Goal: Navigation & Orientation: Find specific page/section

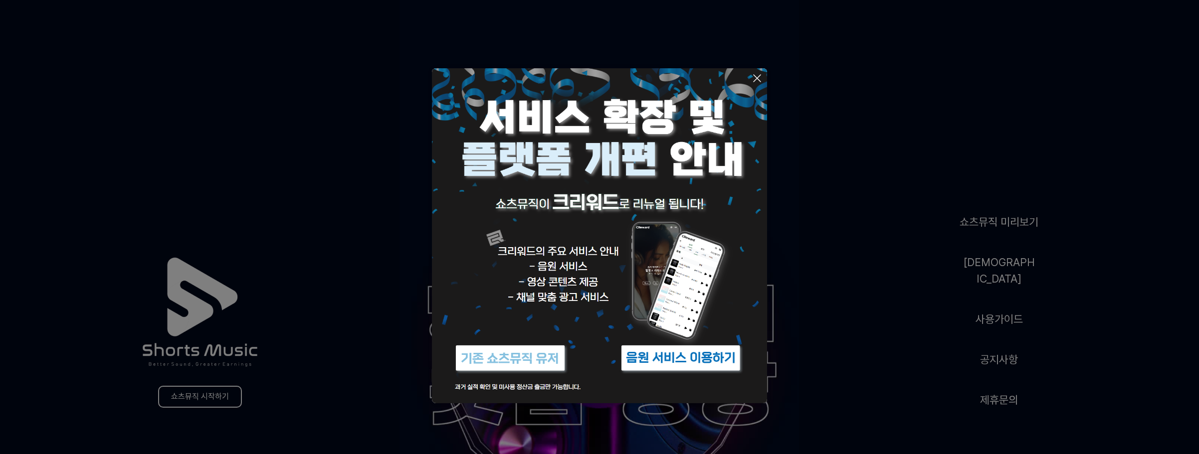
click at [756, 75] on icon at bounding box center [757, 78] width 12 height 12
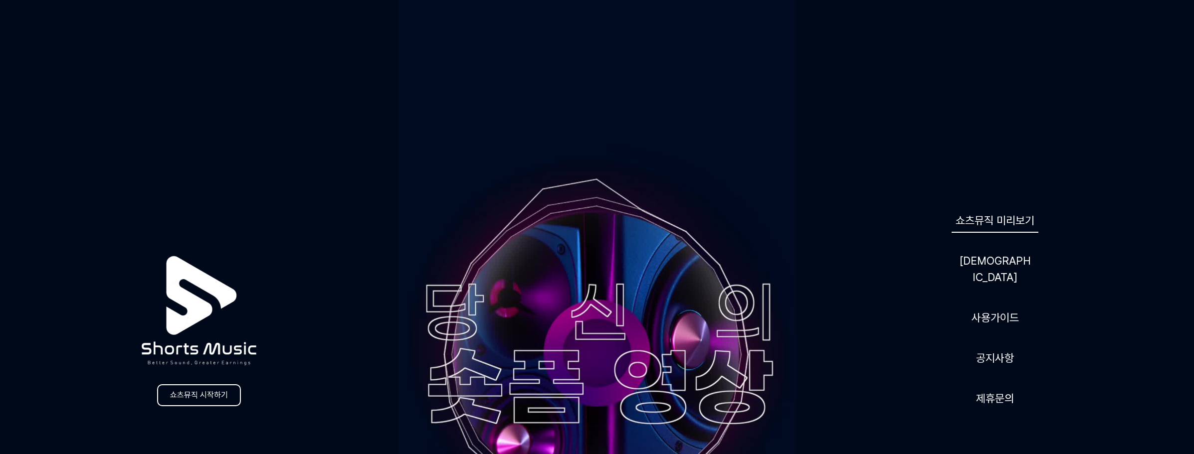
click at [980, 233] on link "쇼츠뮤직 미리보기" at bounding box center [994, 220] width 87 height 24
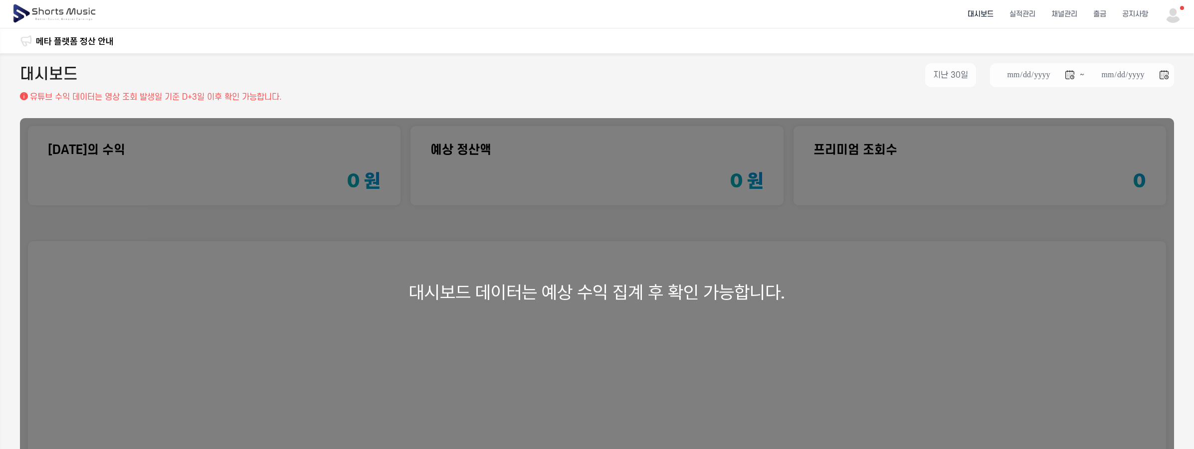
click at [623, 282] on div "대시보드 데이터는 예상 수익 집계 후 확인 가능합니다." at bounding box center [597, 292] width 1154 height 348
click at [1175, 15] on img at bounding box center [1173, 14] width 18 height 18
click at [1143, 41] on link "알림 99+" at bounding box center [1146, 41] width 64 height 18
click at [1179, 15] on img at bounding box center [1173, 14] width 18 height 18
click at [1070, 16] on button at bounding box center [597, 224] width 1194 height 449
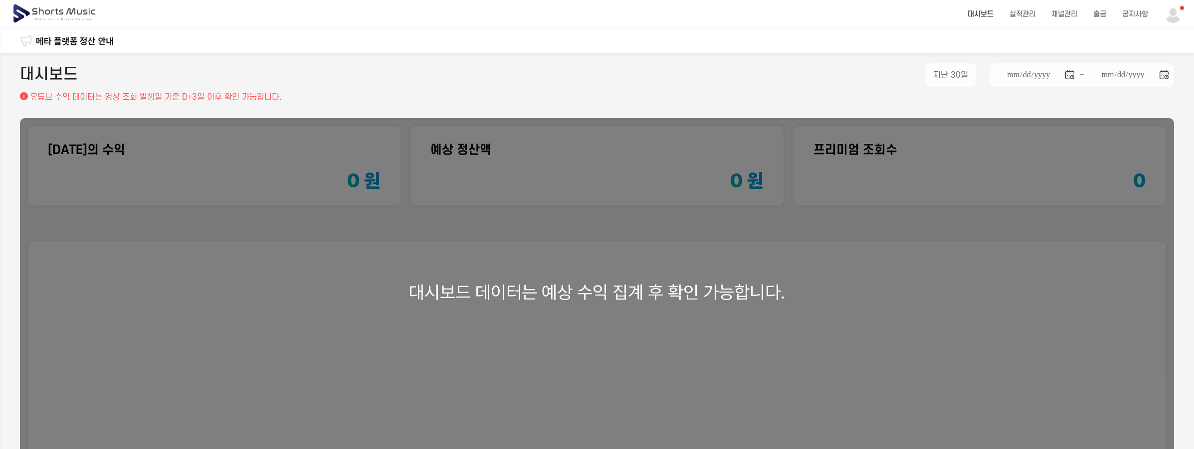
click at [1070, 12] on button at bounding box center [597, 224] width 1194 height 449
click at [1070, 12] on li "채널관리" at bounding box center [1064, 14] width 42 height 26
click at [46, 4] on img at bounding box center [55, 14] width 86 height 28
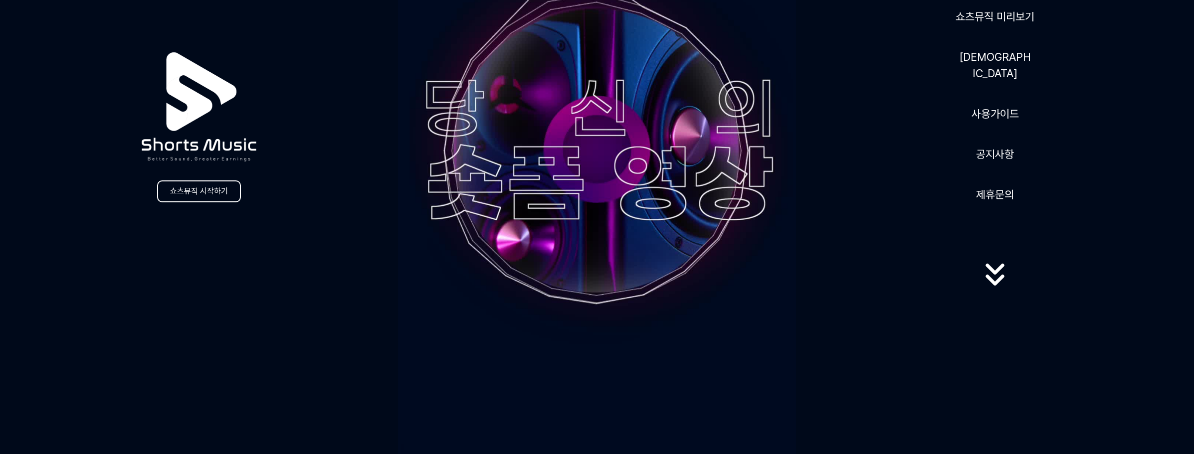
scroll to position [183, 0]
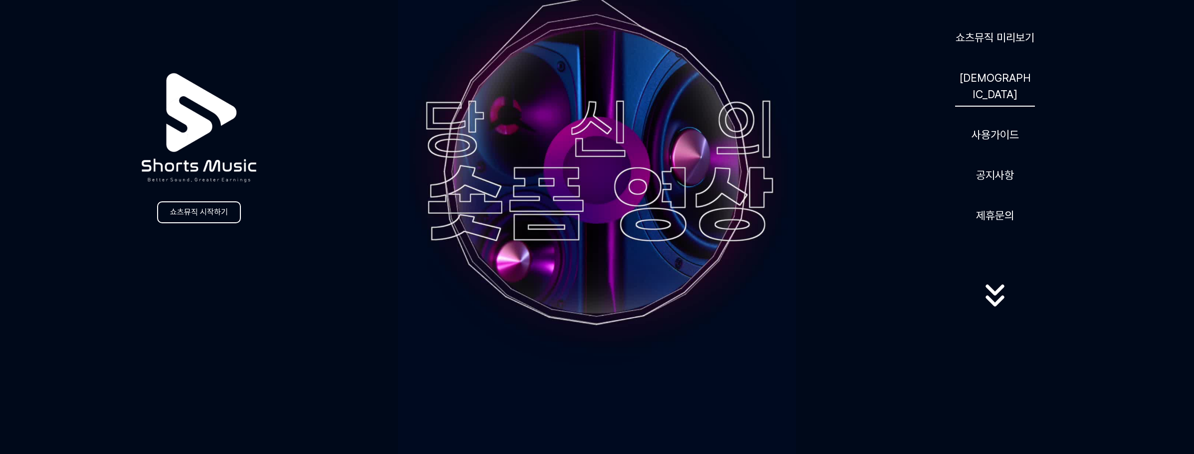
click at [993, 87] on link "[DEMOGRAPHIC_DATA]" at bounding box center [995, 86] width 80 height 41
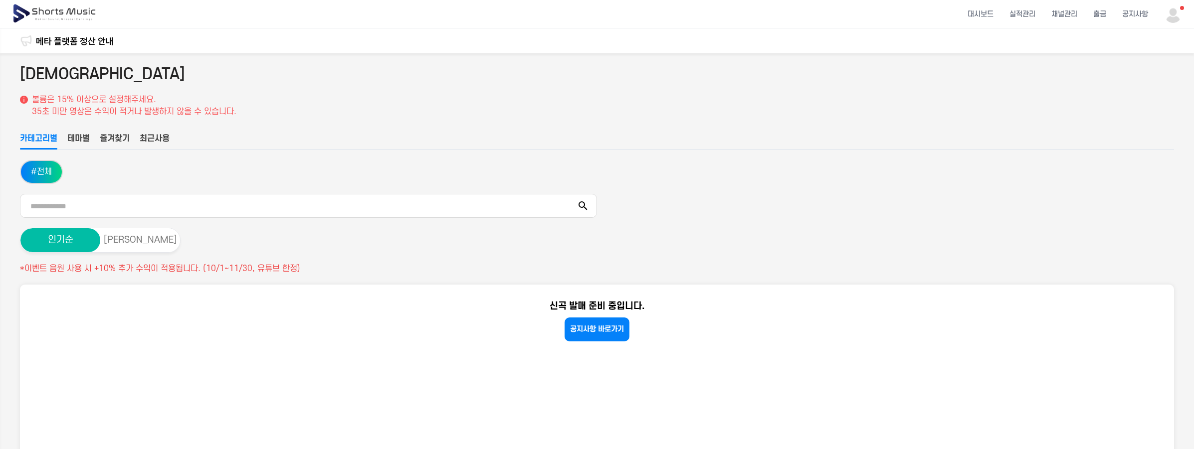
click at [72, 137] on button "테마별" at bounding box center [78, 141] width 22 height 17
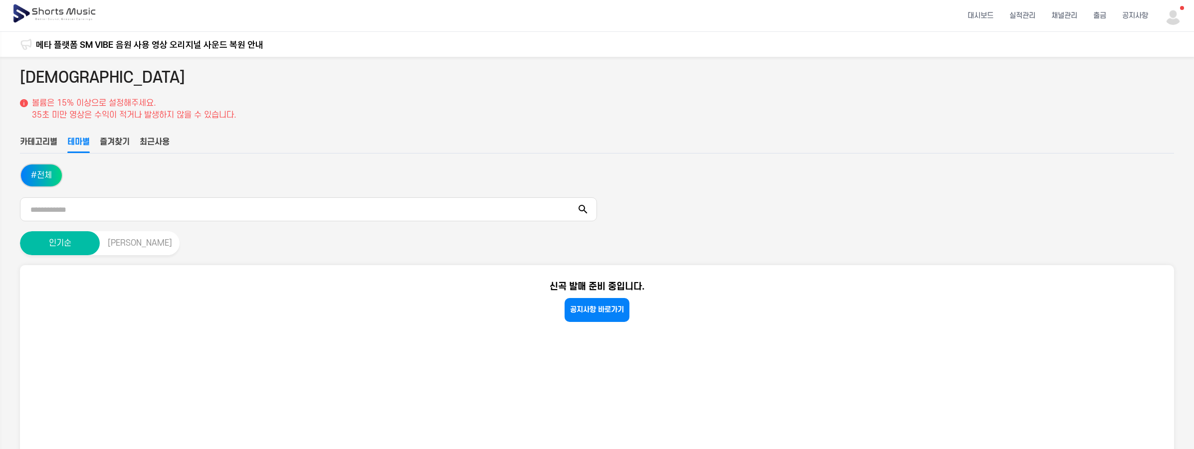
click at [152, 249] on button "[PERSON_NAME]" at bounding box center [140, 243] width 80 height 24
click at [41, 244] on button "인기순" at bounding box center [60, 243] width 80 height 24
click at [119, 247] on button "[PERSON_NAME]" at bounding box center [140, 243] width 80 height 24
click at [43, 242] on button "인기순" at bounding box center [60, 243] width 80 height 24
click at [119, 242] on button "[PERSON_NAME]" at bounding box center [140, 243] width 80 height 24
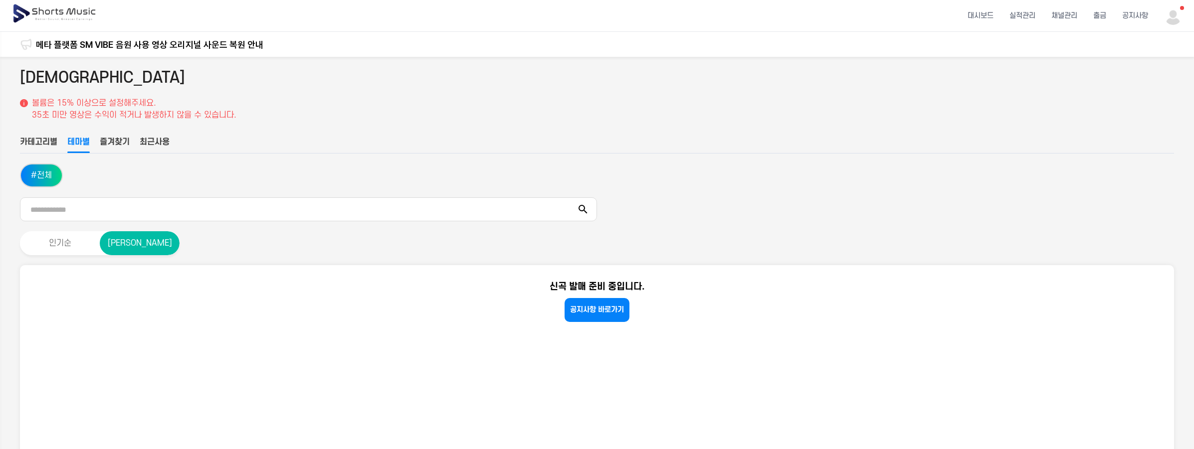
click at [343, 245] on div "인기순 [PERSON_NAME]" at bounding box center [597, 243] width 1154 height 24
click at [1180, 13] on img at bounding box center [1173, 16] width 18 height 18
click at [1150, 43] on link "알림 99+" at bounding box center [1146, 41] width 64 height 18
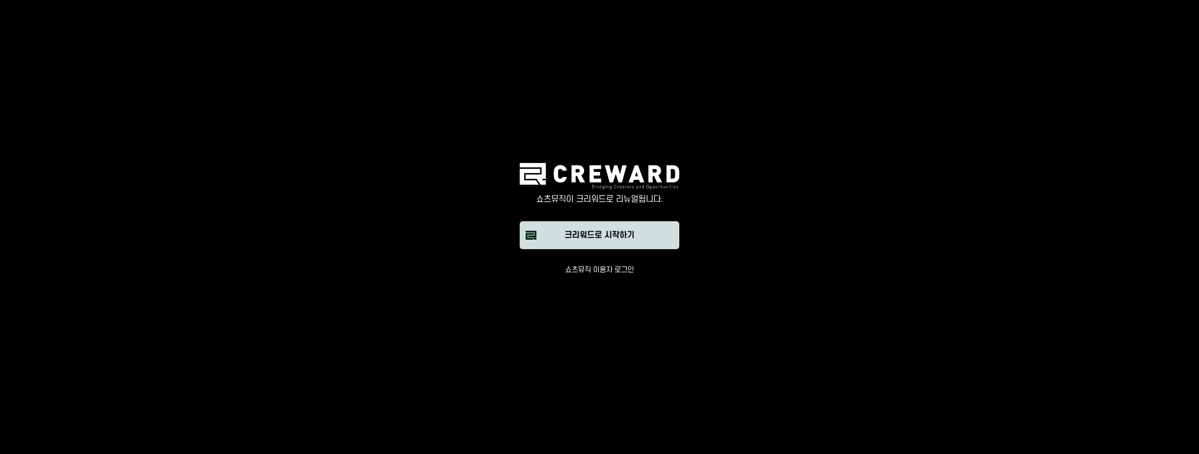
click at [603, 237] on div "크리워드로 시작하기" at bounding box center [599, 235] width 70 height 12
